Goal: Task Accomplishment & Management: Manage account settings

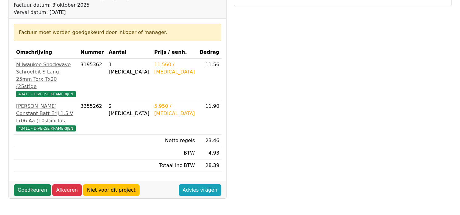
scroll to position [89, 0]
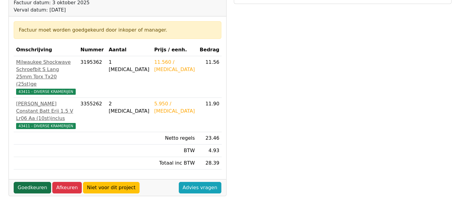
click at [28, 184] on link "Goedkeuren" at bounding box center [32, 188] width 37 height 12
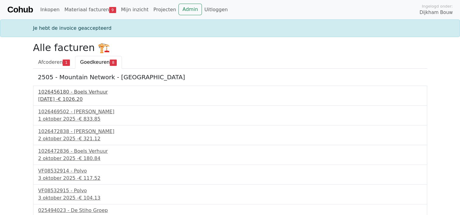
click at [82, 100] on span "€ 1026.20" at bounding box center [70, 99] width 25 height 6
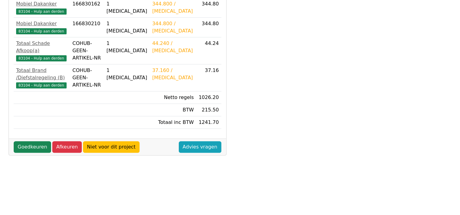
scroll to position [230, 0]
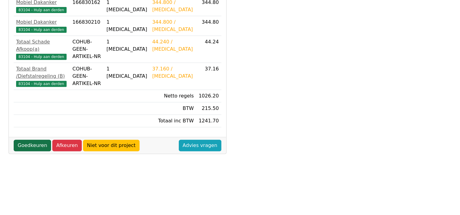
click at [36, 140] on link "Goedkeuren" at bounding box center [32, 146] width 37 height 12
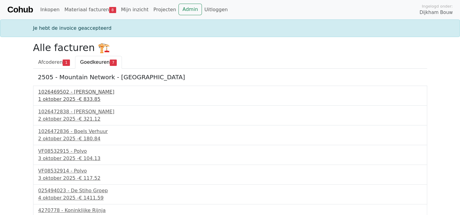
click at [87, 94] on div "1026469502 - [PERSON_NAME]" at bounding box center [229, 91] width 383 height 7
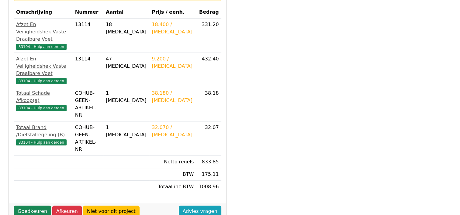
scroll to position [134, 0]
click at [32, 206] on link "Goedkeuren" at bounding box center [32, 212] width 37 height 12
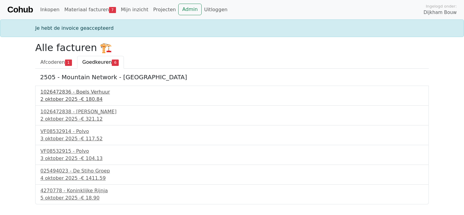
click at [88, 99] on span "€ 180.84" at bounding box center [92, 99] width 22 height 6
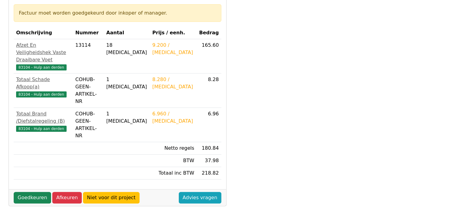
scroll to position [122, 0]
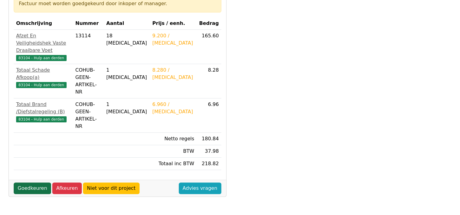
click at [34, 183] on link "Goedkeuren" at bounding box center [32, 189] width 37 height 12
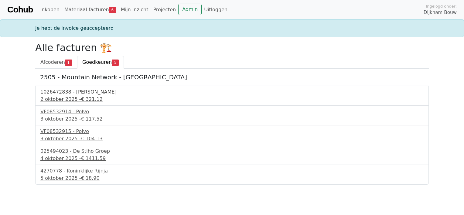
click at [81, 98] on span "€ 321.12" at bounding box center [92, 99] width 22 height 6
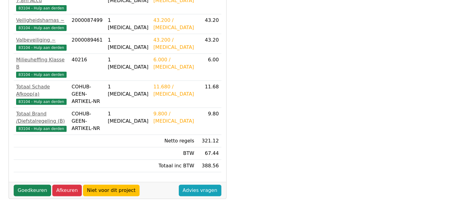
scroll to position [185, 0]
click at [43, 185] on link "Goedkeuren" at bounding box center [32, 191] width 37 height 12
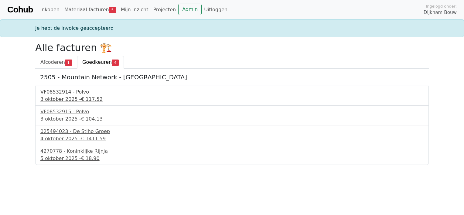
click at [81, 98] on span "€ 117.52" at bounding box center [92, 99] width 22 height 6
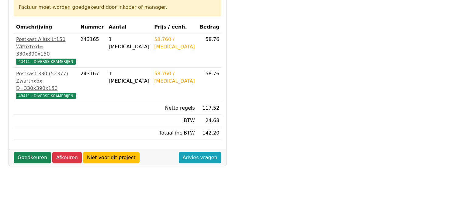
scroll to position [112, 0]
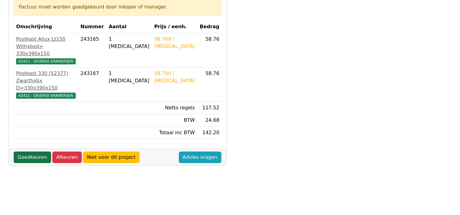
click at [24, 152] on link "Goedkeuren" at bounding box center [32, 158] width 37 height 12
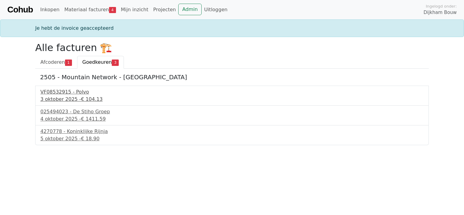
click at [73, 95] on div "VF08532915 - Polvo" at bounding box center [231, 91] width 383 height 7
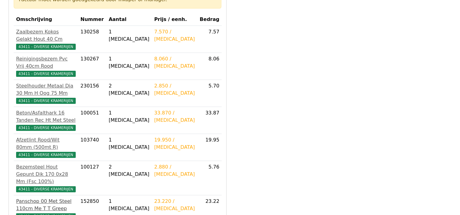
scroll to position [211, 0]
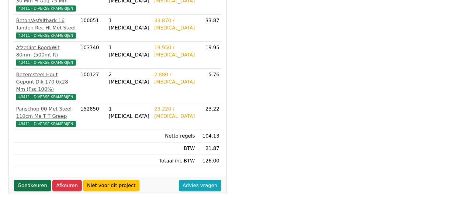
click at [30, 180] on link "Goedkeuren" at bounding box center [32, 186] width 37 height 12
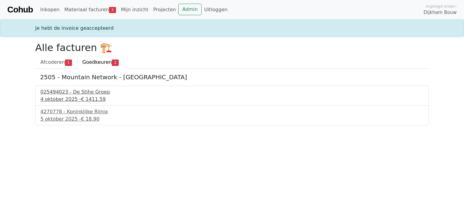
click at [91, 96] on span "€ 1411.59" at bounding box center [93, 99] width 25 height 6
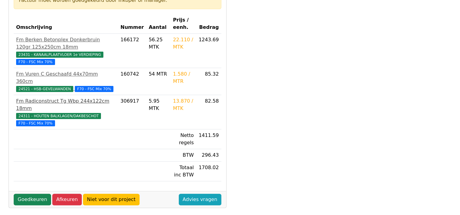
scroll to position [119, 0]
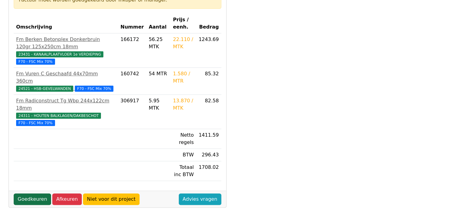
click at [32, 194] on link "Goedkeuren" at bounding box center [32, 200] width 37 height 12
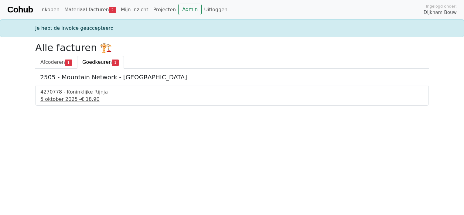
click at [87, 94] on div "4270778 - Koninklijke Rijnja" at bounding box center [231, 91] width 383 height 7
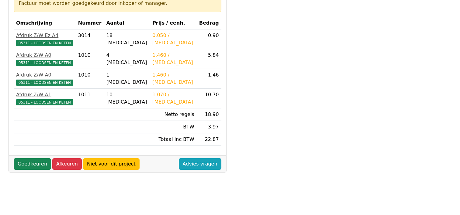
scroll to position [116, 0]
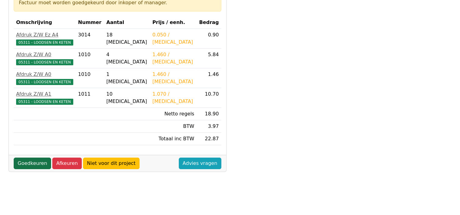
click at [33, 165] on link "Goedkeuren" at bounding box center [32, 164] width 37 height 12
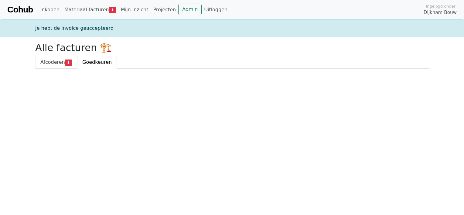
click at [56, 60] on span "Afcoderen" at bounding box center [52, 62] width 25 height 6
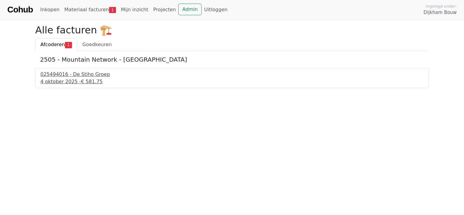
click at [81, 75] on div "025494016 - De Stiho Groep" at bounding box center [231, 74] width 383 height 7
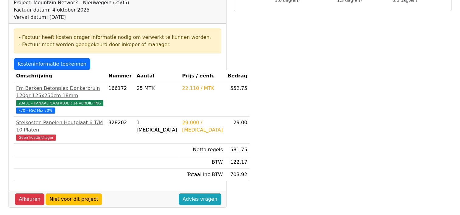
scroll to position [110, 0]
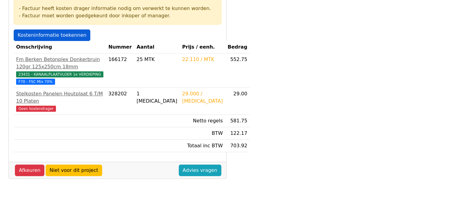
click at [68, 33] on link "Kosteninformatie toekennen" at bounding box center [52, 35] width 77 height 12
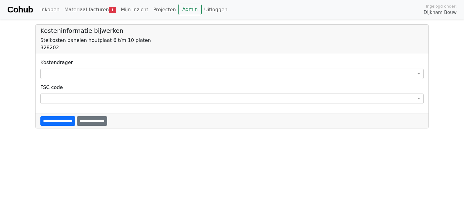
click at [47, 78] on span at bounding box center [231, 74] width 383 height 10
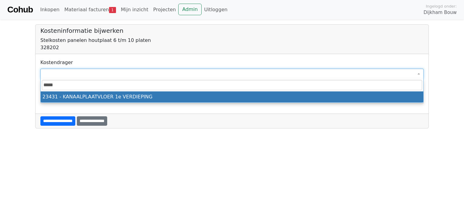
type input "*****"
select select "****"
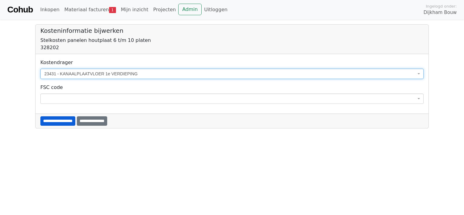
click at [73, 120] on input "**********" at bounding box center [57, 120] width 35 height 9
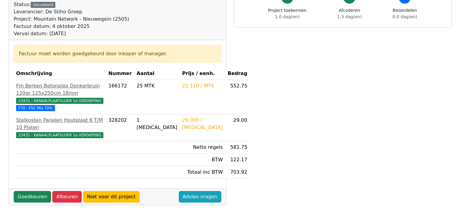
scroll to position [86, 0]
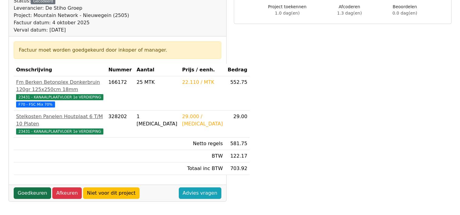
click at [27, 199] on link "Goedkeuren" at bounding box center [32, 193] width 37 height 12
